Goal: Task Accomplishment & Management: Use online tool/utility

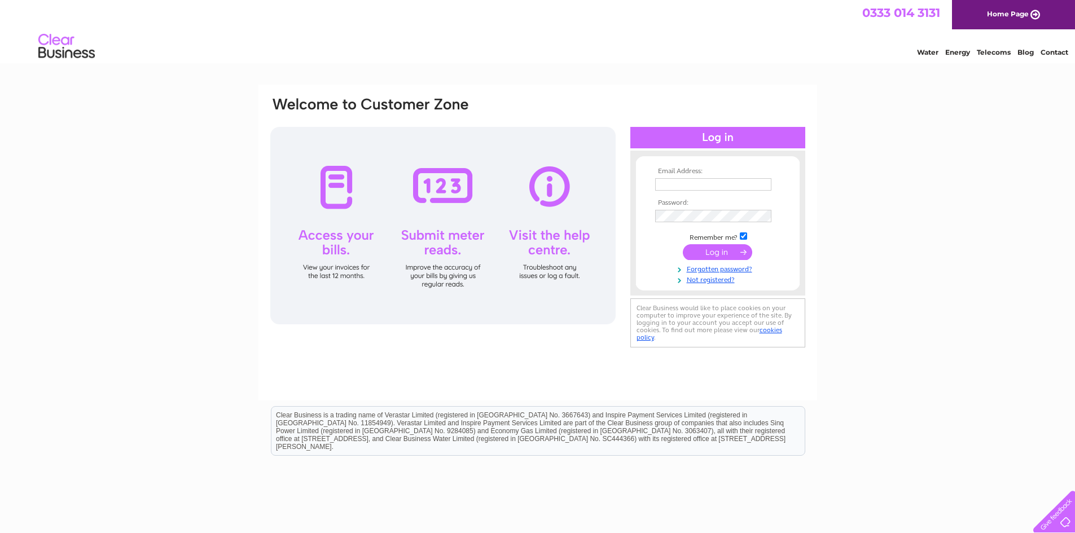
type input "torvhaug.kirkwall@gmail.com"
click at [713, 249] on input "submit" at bounding box center [717, 252] width 69 height 16
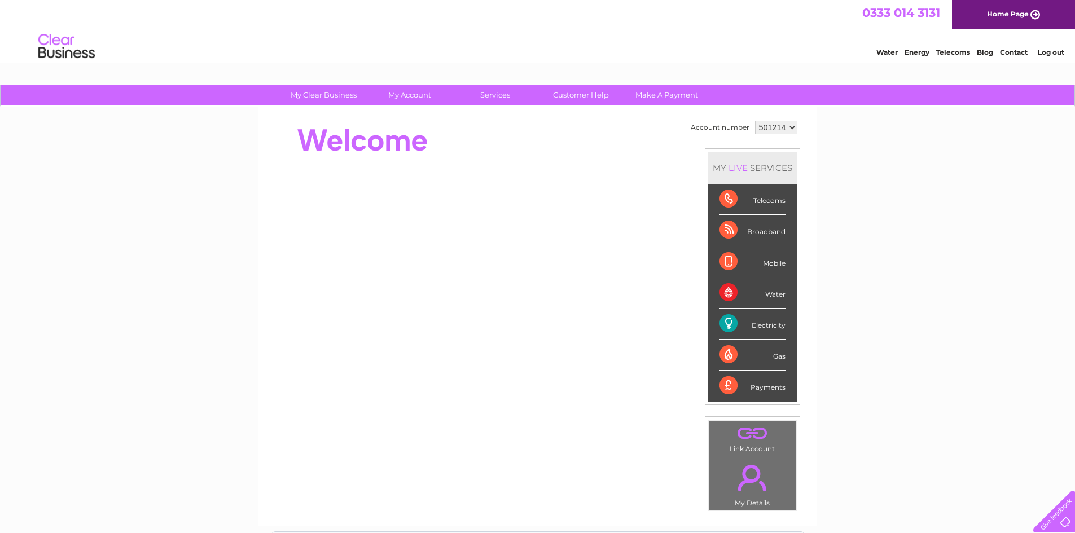
click at [757, 324] on div "Electricity" at bounding box center [753, 324] width 66 height 31
click at [732, 323] on div "Electricity" at bounding box center [753, 324] width 66 height 31
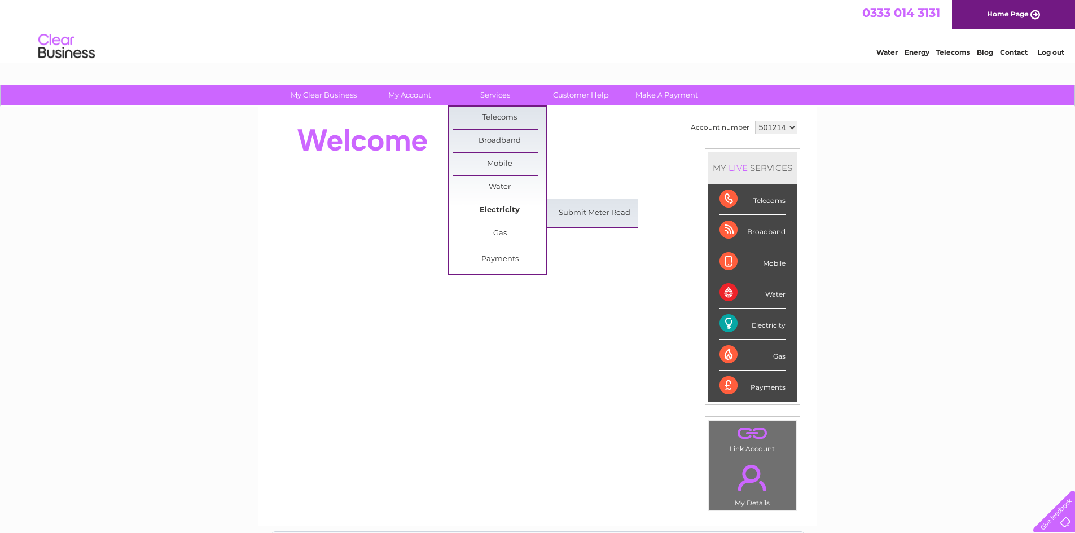
click at [502, 206] on link "Electricity" at bounding box center [499, 210] width 93 height 23
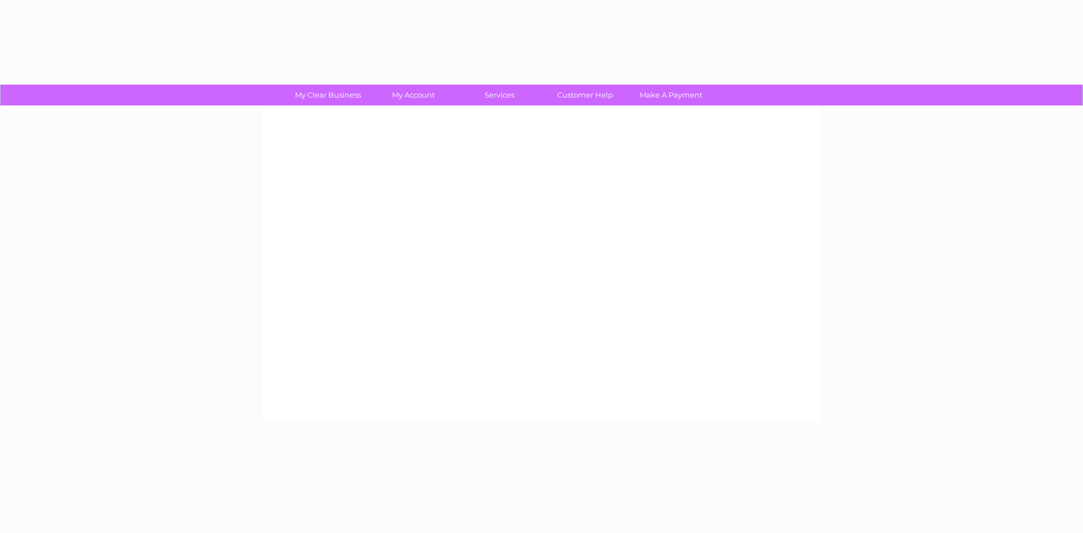
click at [556, 212] on div at bounding box center [541, 265] width 559 height 316
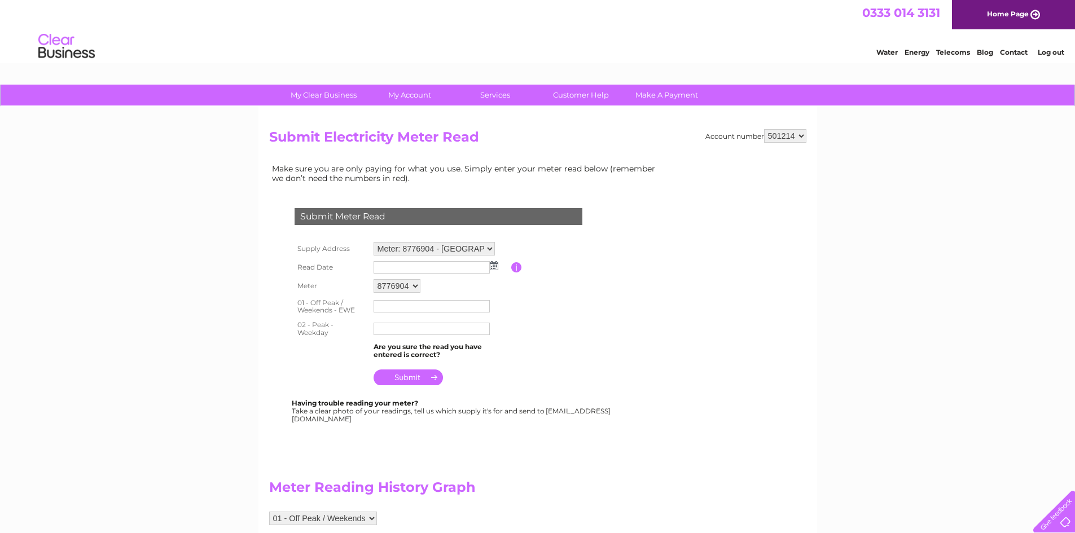
click at [457, 269] on input "text" at bounding box center [432, 267] width 116 height 12
click at [456, 269] on input "text" at bounding box center [432, 268] width 117 height 14
click at [495, 266] on img at bounding box center [494, 265] width 8 height 9
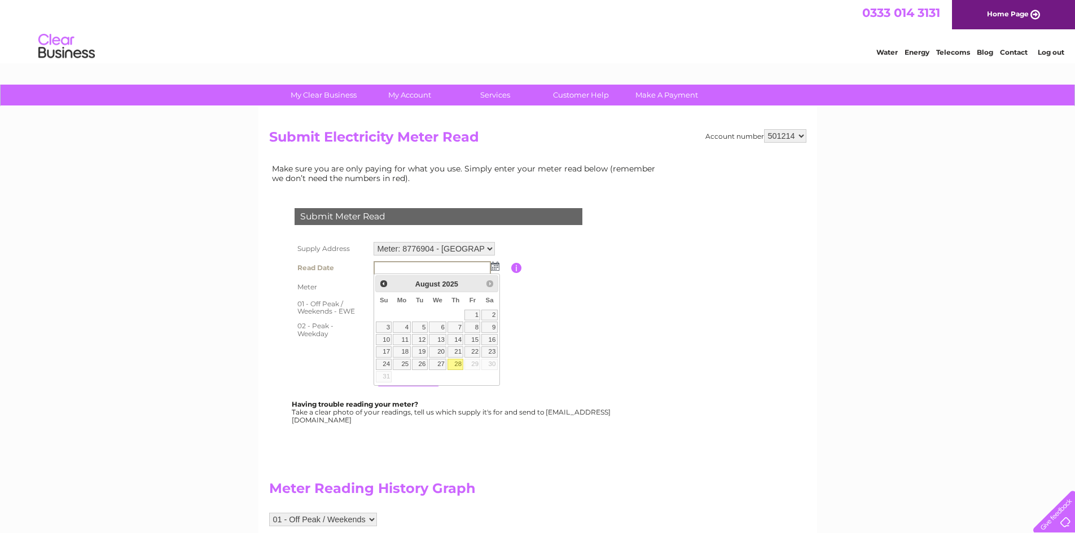
click at [456, 363] on link "28" at bounding box center [456, 364] width 16 height 11
type input "2025/08/28"
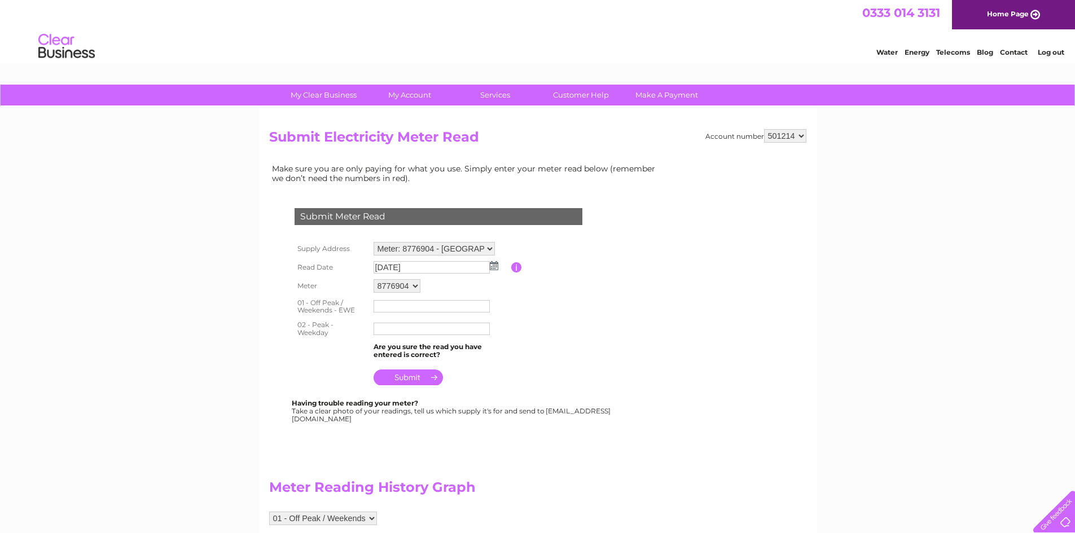
click at [429, 306] on input "text" at bounding box center [432, 306] width 116 height 12
type input "125651"
click at [442, 328] on input "text" at bounding box center [432, 329] width 116 height 12
type input "714987"
click at [412, 375] on input "submit" at bounding box center [408, 378] width 69 height 16
